Goal: Information Seeking & Learning: Learn about a topic

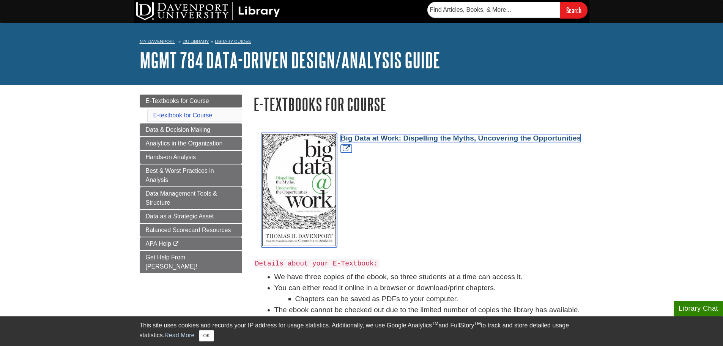
click at [423, 138] on span "Big Data at Work: Dispelling the Myths, Uncovering the Opportunities" at bounding box center [461, 138] width 240 height 8
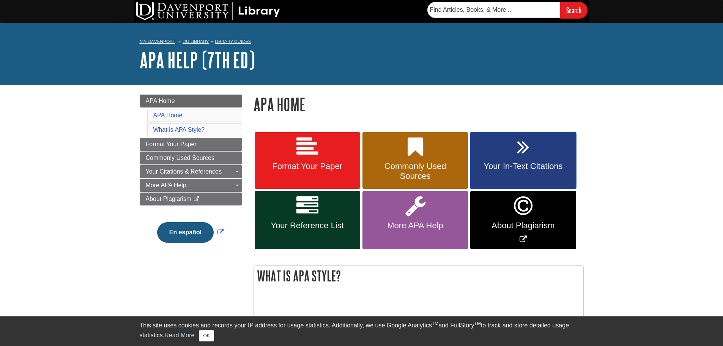
click at [521, 161] on link "Your In-Text Citations" at bounding box center [522, 160] width 105 height 57
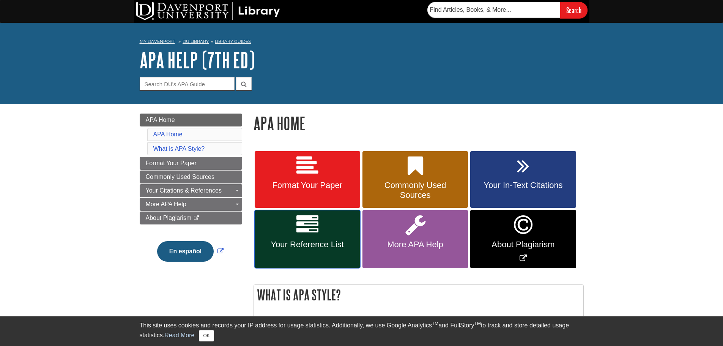
click at [314, 228] on icon at bounding box center [307, 225] width 22 height 22
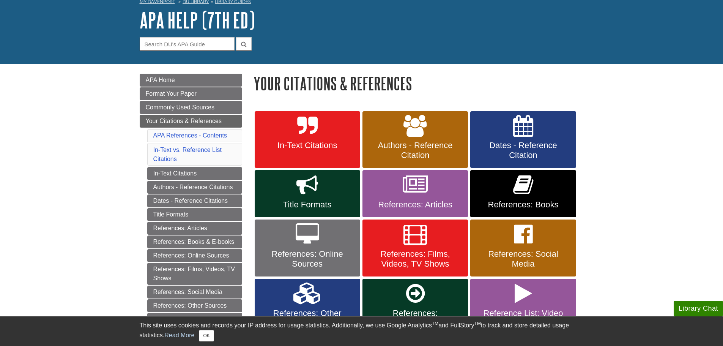
scroll to position [114, 0]
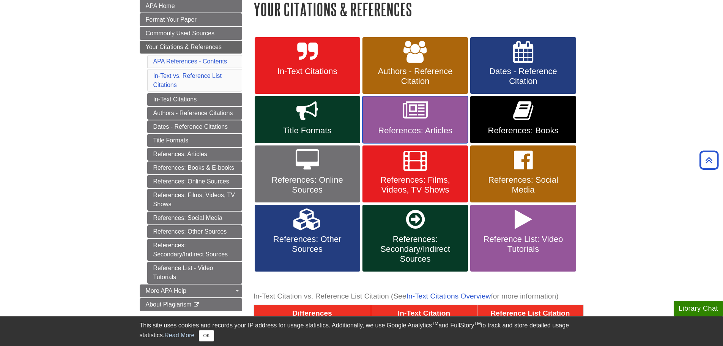
click at [409, 127] on span "References: Articles" at bounding box center [415, 131] width 94 height 10
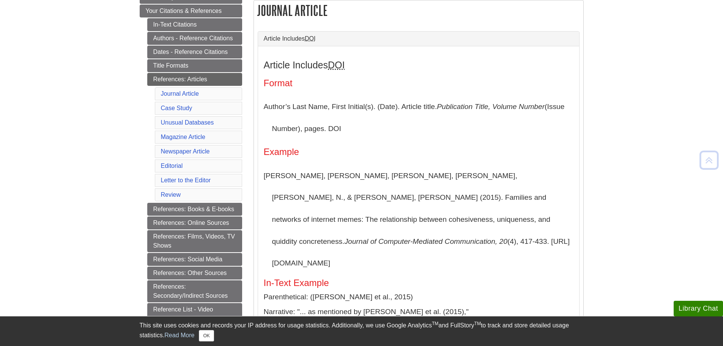
scroll to position [152, 0]
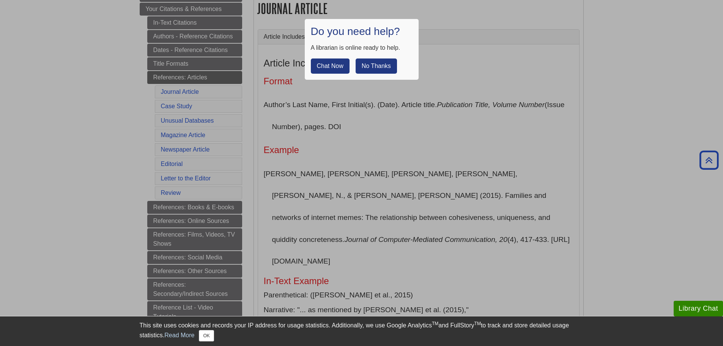
click at [365, 65] on button "No Thanks" at bounding box center [376, 65] width 41 height 15
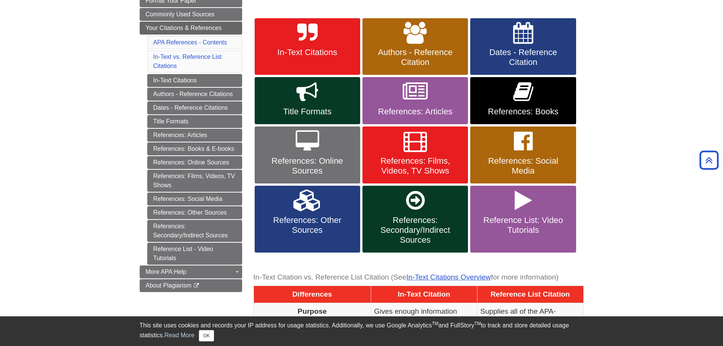
scroll to position [114, 0]
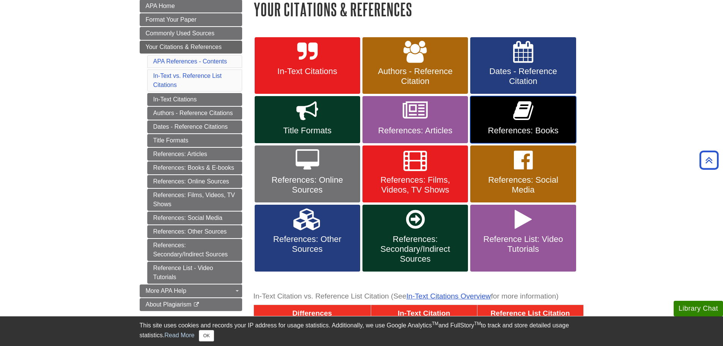
click at [504, 123] on link "References: Books" at bounding box center [522, 119] width 105 height 47
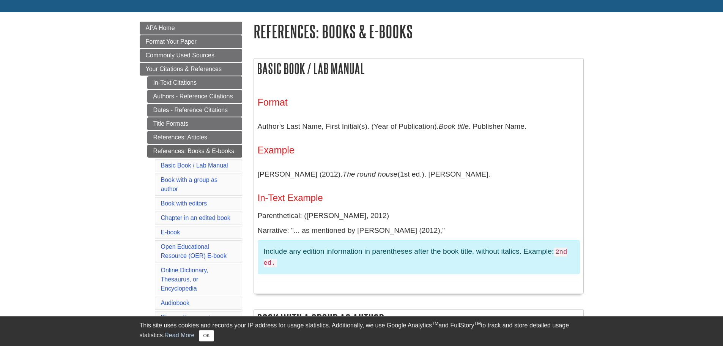
scroll to position [76, 0]
